Goal: Find specific page/section: Find specific page/section

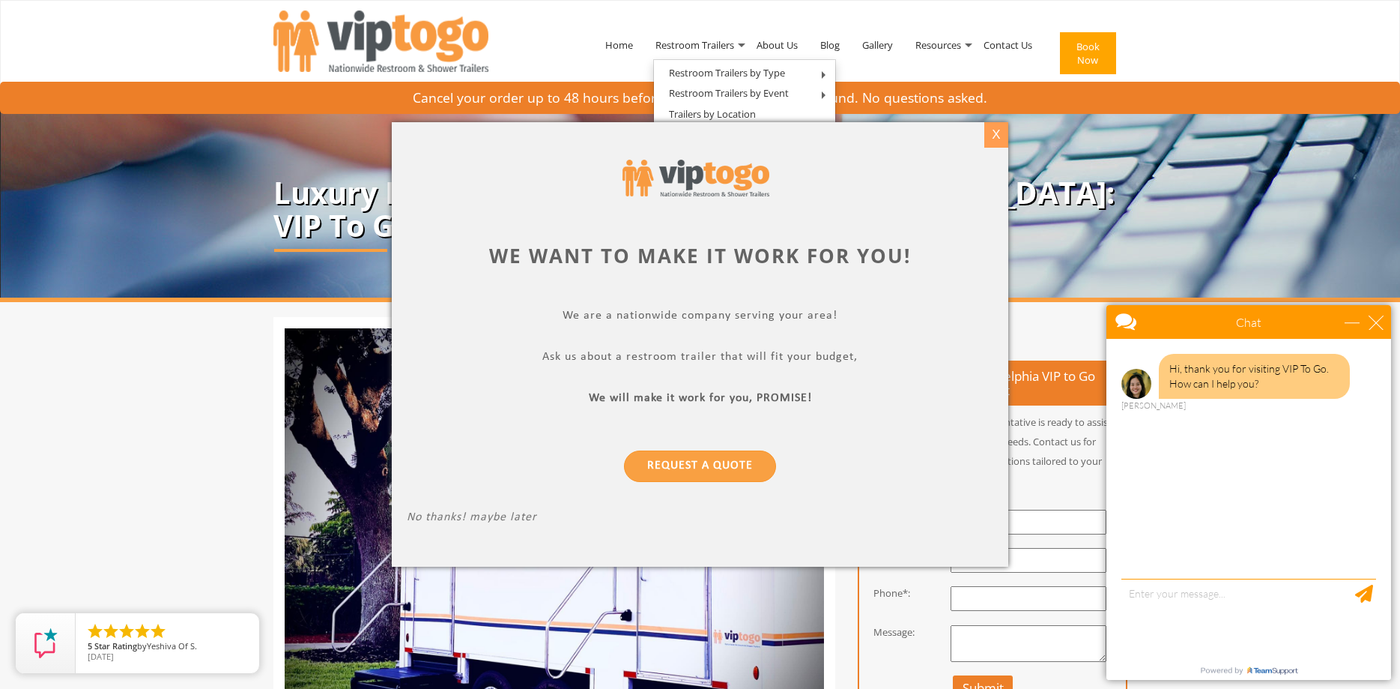
click at [991, 136] on div "X" at bounding box center [995, 134] width 23 height 25
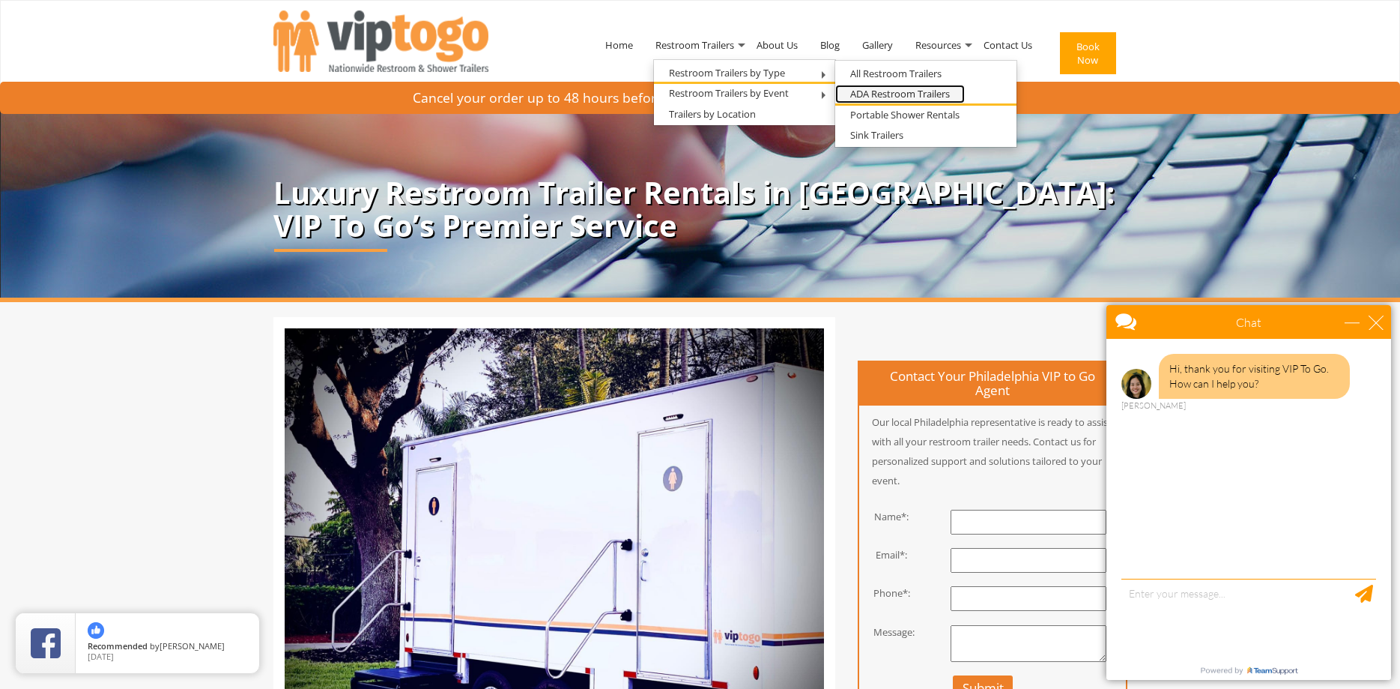
click at [876, 91] on link "ADA Restroom Trailers" at bounding box center [900, 94] width 130 height 19
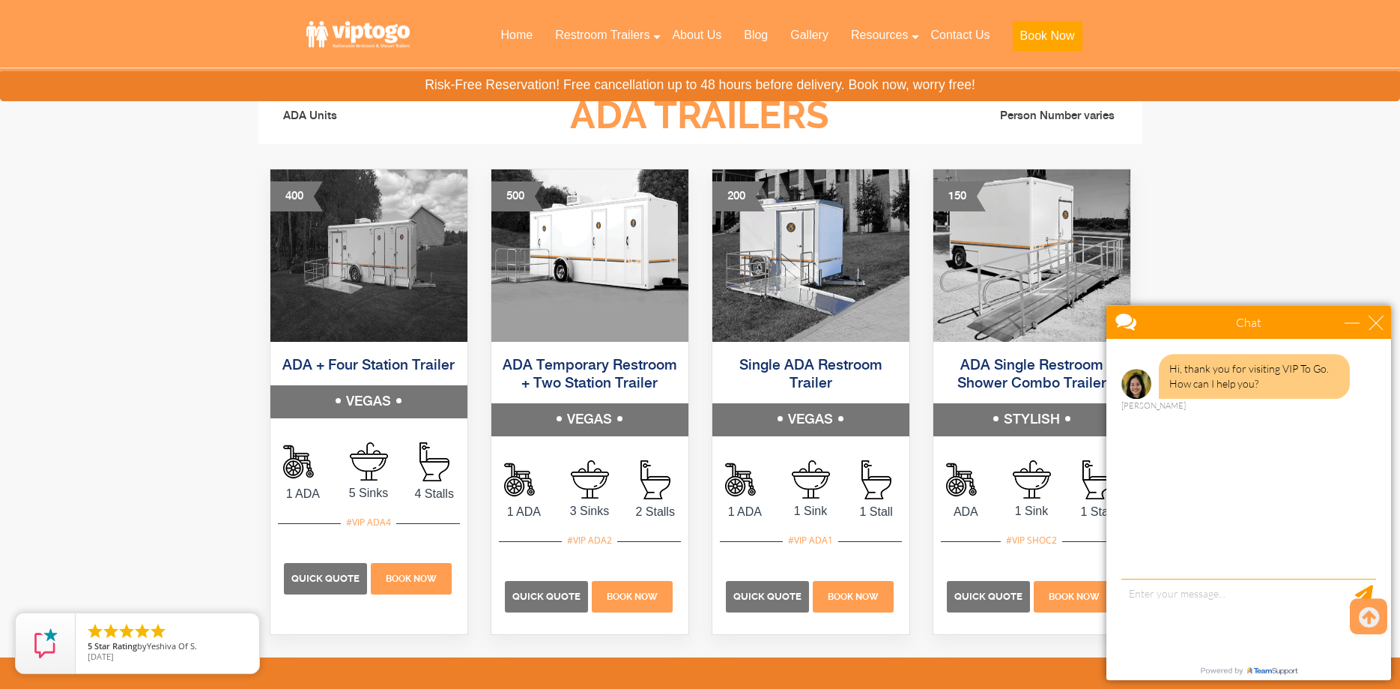
scroll to position [688, 0]
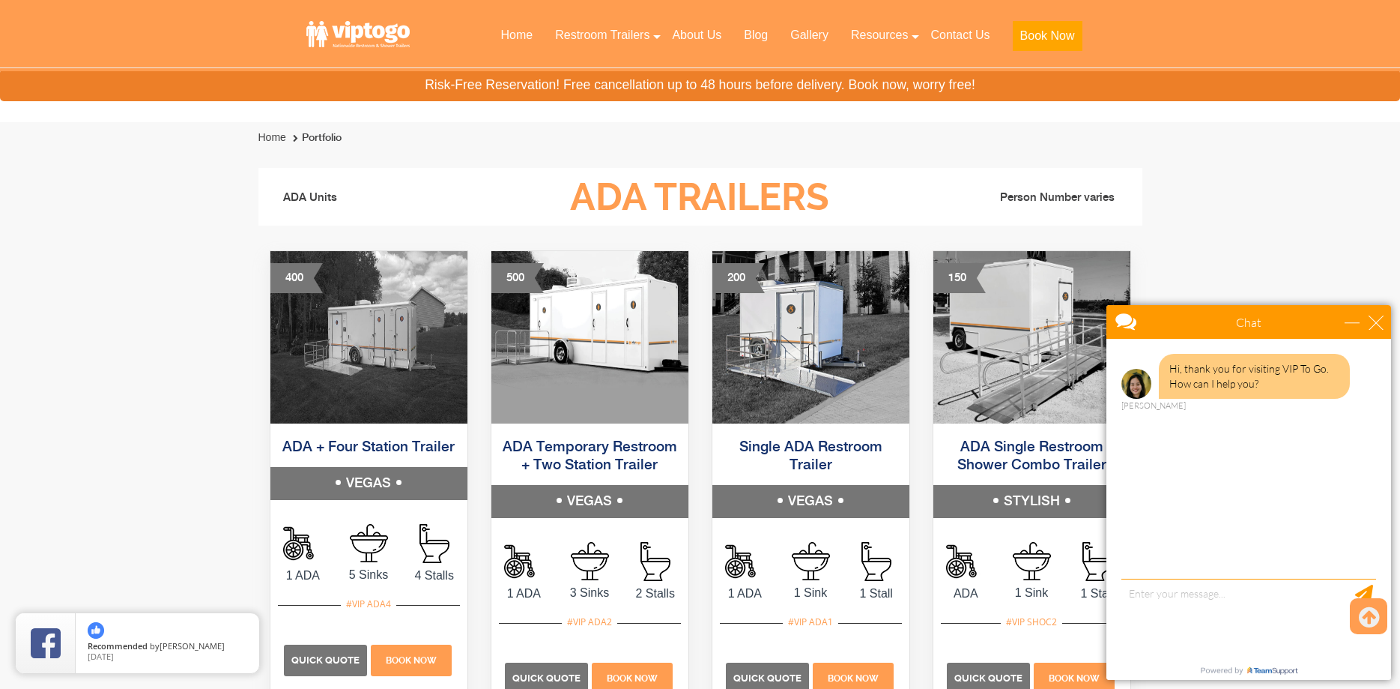
click at [1372, 320] on div "close" at bounding box center [1376, 322] width 15 height 15
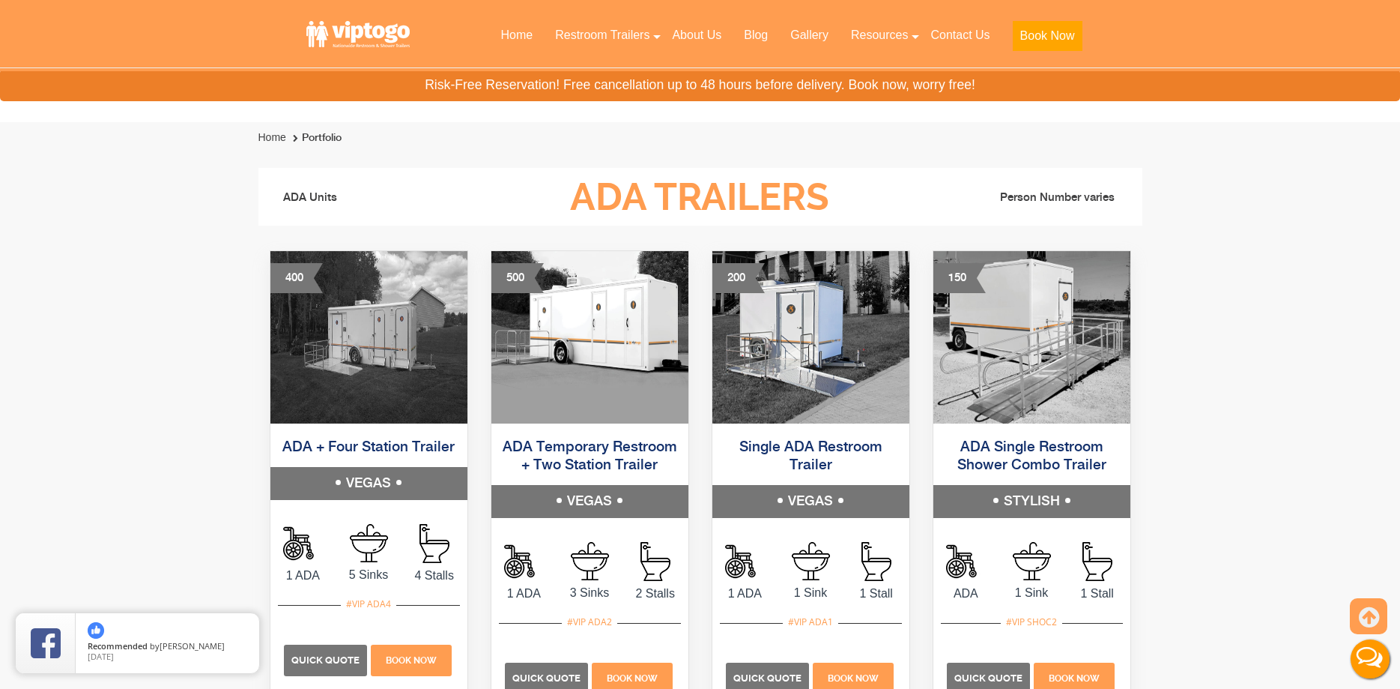
scroll to position [0, 0]
click at [409, 324] on img at bounding box center [368, 337] width 197 height 172
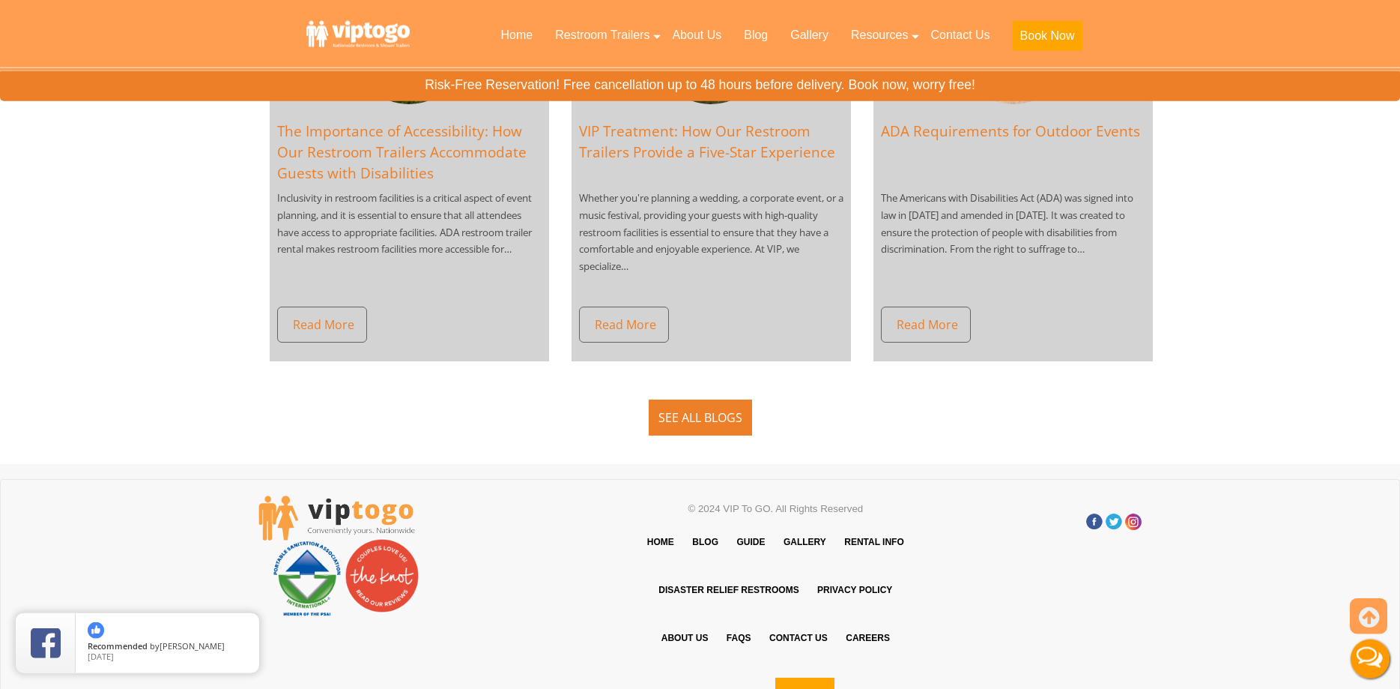
scroll to position [3032, 0]
